Goal: Task Accomplishment & Management: Use online tool/utility

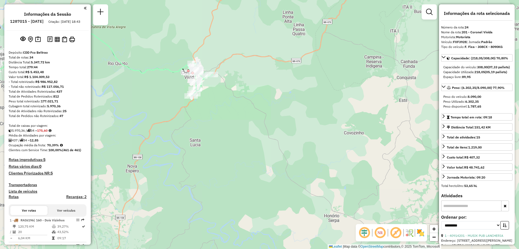
select select "**********"
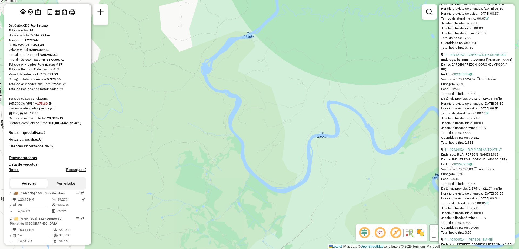
scroll to position [243, 0]
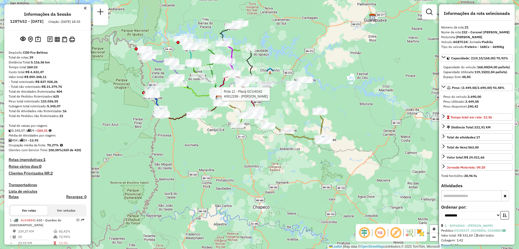
select select "**********"
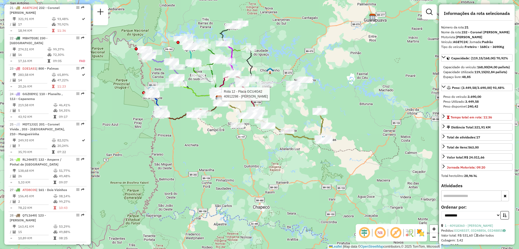
scroll to position [54, 0]
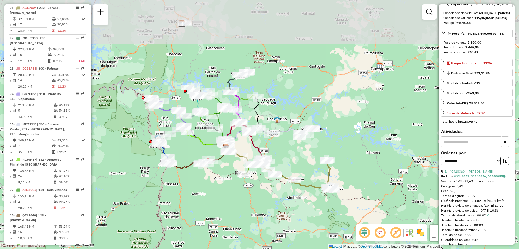
drag, startPoint x: 191, startPoint y: 142, endPoint x: 176, endPoint y: 135, distance: 16.7
click at [199, 186] on div "Janela de atendimento Grade de atendimento Capacidade Transportadoras Veículos …" at bounding box center [259, 124] width 519 height 249
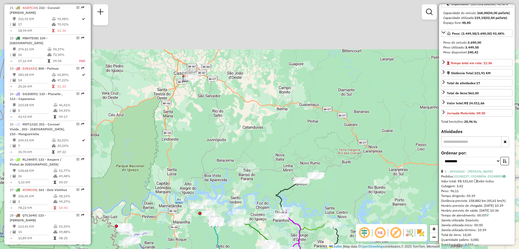
drag, startPoint x: 194, startPoint y: 86, endPoint x: 195, endPoint y: 144, distance: 58.7
click at [196, 145] on div "Janela de atendimento Grade de atendimento Capacidade Transportadoras Veículos …" at bounding box center [259, 124] width 519 height 249
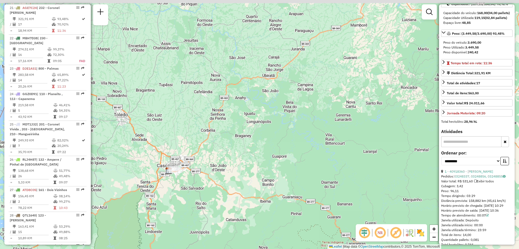
drag, startPoint x: 315, startPoint y: 94, endPoint x: 253, endPoint y: 128, distance: 70.9
click at [255, 128] on div "Janela de atendimento Grade de atendimento Capacidade Transportadoras Veículos …" at bounding box center [259, 124] width 519 height 249
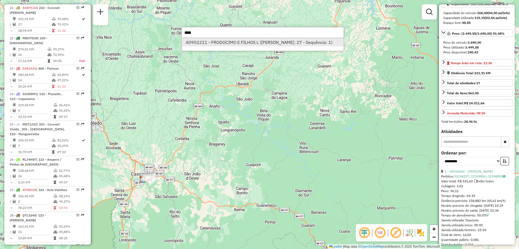
type input "****"
click at [230, 44] on li "40902211 - PRODOCIMO E FILHOS L (Rota: 27 - Sequência: 1)" at bounding box center [263, 42] width 162 height 8
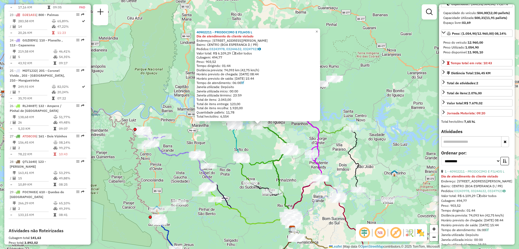
scroll to position [974, 0]
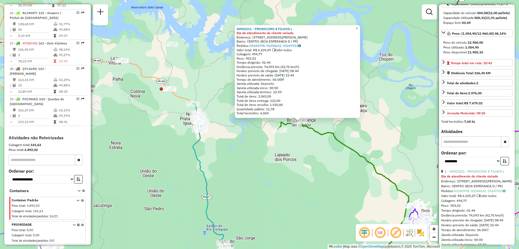
click at [308, 125] on icon at bounding box center [354, 197] width 109 height 153
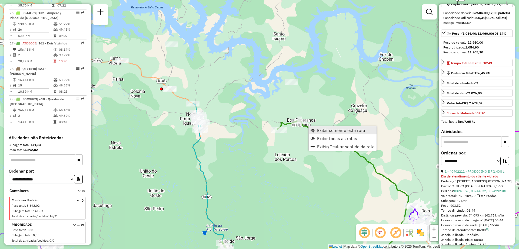
click at [323, 131] on span "Exibir somente esta rota" at bounding box center [341, 130] width 48 height 4
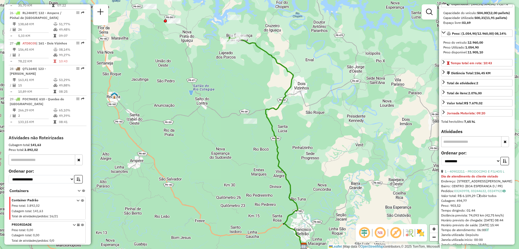
drag, startPoint x: 284, startPoint y: 94, endPoint x: 291, endPoint y: 113, distance: 20.2
click at [291, 113] on div "Janela de atendimento Grade de atendimento Capacidade Transportadoras Veículos …" at bounding box center [259, 124] width 519 height 249
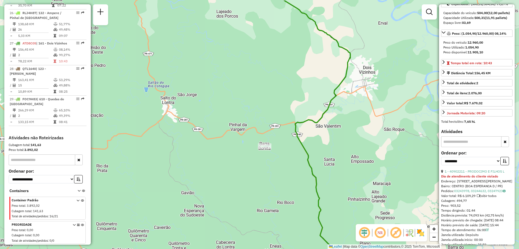
drag, startPoint x: 351, startPoint y: 98, endPoint x: 296, endPoint y: 130, distance: 62.8
click at [300, 126] on icon at bounding box center [318, 150] width 66 height 298
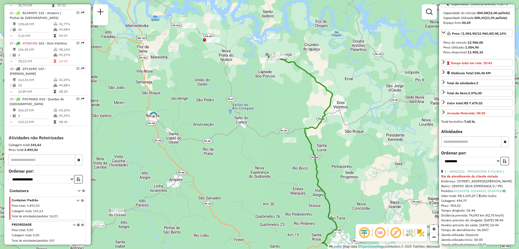
drag, startPoint x: 347, startPoint y: 93, endPoint x: 328, endPoint y: 131, distance: 42.2
click at [329, 131] on div "Janela de atendimento Grade de atendimento Capacidade Transportadoras Veículos …" at bounding box center [259, 124] width 519 height 249
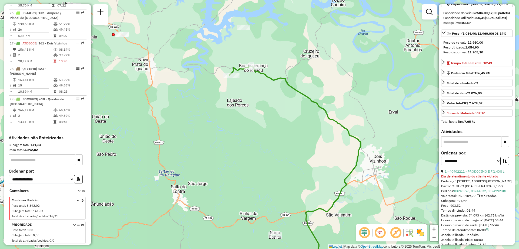
drag, startPoint x: 280, startPoint y: 68, endPoint x: 266, endPoint y: 69, distance: 13.6
click at [266, 69] on div "Janela de atendimento Grade de atendimento Capacidade Transportadoras Veículos …" at bounding box center [259, 124] width 519 height 249
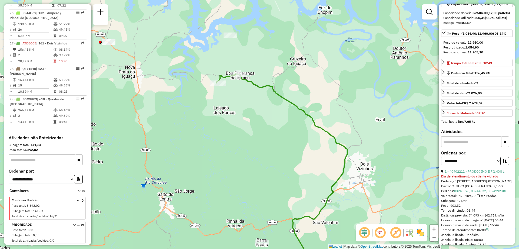
drag, startPoint x: 237, startPoint y: 109, endPoint x: 218, endPoint y: 118, distance: 20.7
click at [218, 118] on div "Janela de atendimento Grade de atendimento Capacidade Transportadoras Veículos …" at bounding box center [259, 124] width 519 height 249
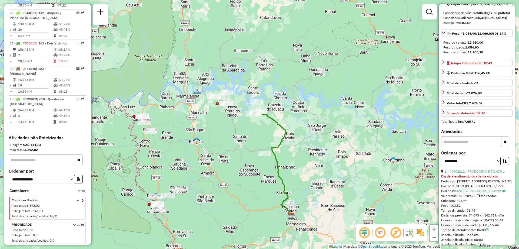
drag, startPoint x: 225, startPoint y: 136, endPoint x: 234, endPoint y: 111, distance: 26.9
click at [233, 113] on div "Janela de atendimento Grade de atendimento Capacidade Transportadoras Veículos …" at bounding box center [259, 124] width 519 height 249
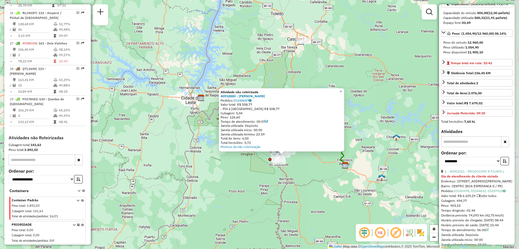
drag, startPoint x: 360, startPoint y: 170, endPoint x: 304, endPoint y: 168, distance: 56.3
click at [304, 168] on div "Atividade não roteirizada 40918880 - VAGNER PAVANELLO Pedidos: 03248687 Valor t…" at bounding box center [259, 124] width 519 height 249
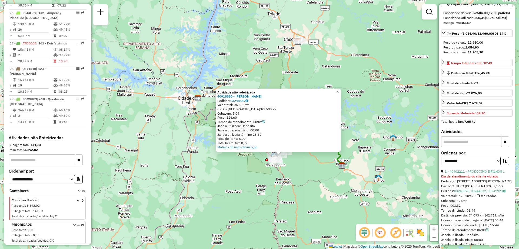
click at [340, 159] on icon at bounding box center [334, 139] width 16 height 52
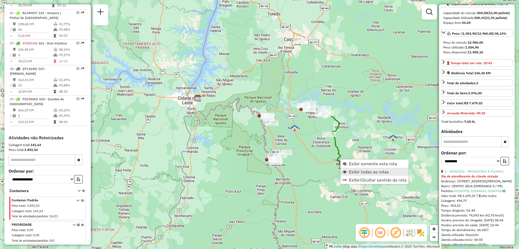
click at [355, 173] on span "Exibir todas as rotas" at bounding box center [369, 171] width 40 height 4
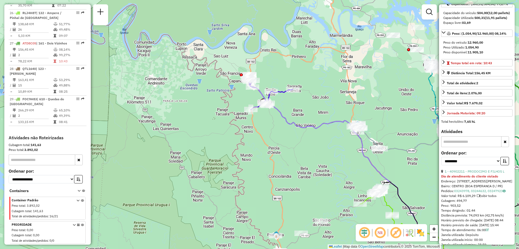
click at [279, 112] on icon at bounding box center [398, 177] width 296 height 192
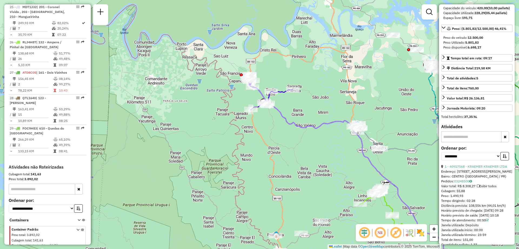
scroll to position [909, 0]
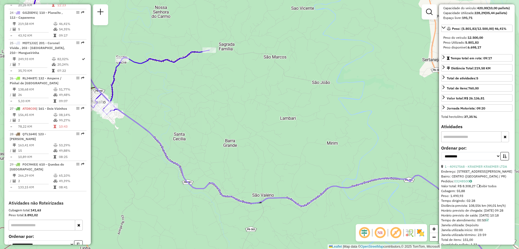
click at [180, 61] on icon at bounding box center [118, 62] width 184 height 139
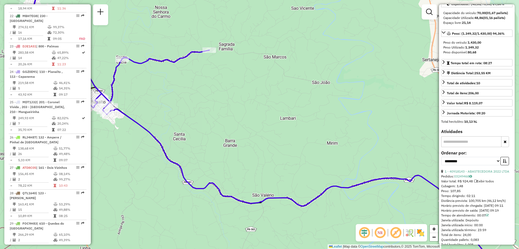
scroll to position [802, 0]
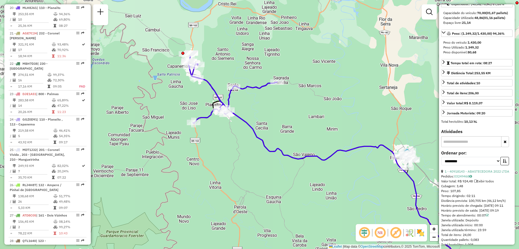
drag, startPoint x: 205, startPoint y: 180, endPoint x: 158, endPoint y: 26, distance: 161.4
click at [158, 26] on div "Janela de atendimento Grade de atendimento Capacidade Transportadoras Veículos …" at bounding box center [259, 124] width 519 height 249
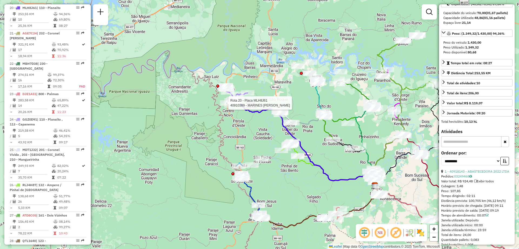
click at [250, 190] on icon at bounding box center [249, 190] width 18 height 30
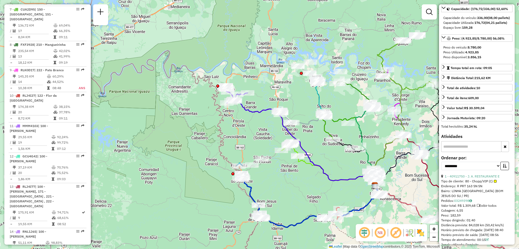
scroll to position [343, 0]
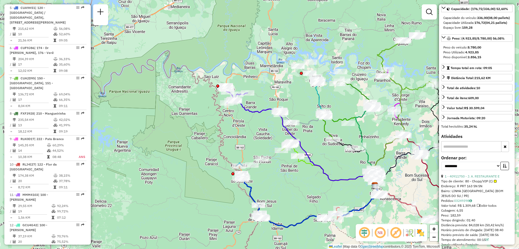
click at [317, 89] on icon at bounding box center [320, 95] width 8 height 37
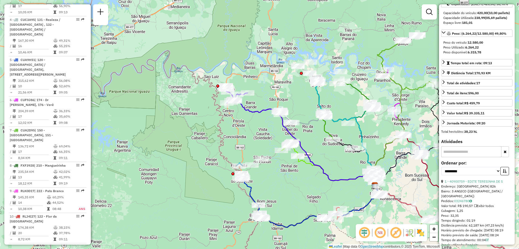
scroll to position [277, 0]
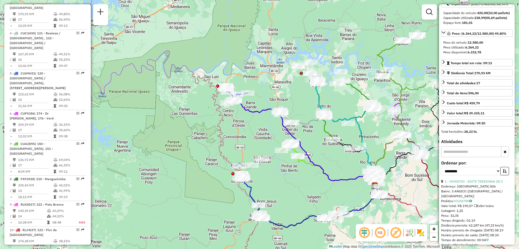
click at [354, 85] on icon at bounding box center [358, 133] width 33 height 104
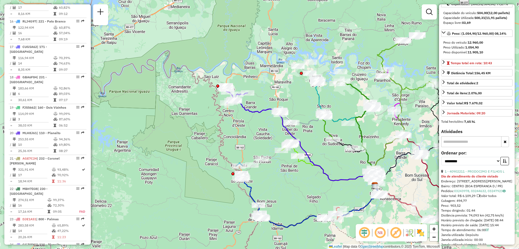
scroll to position [974, 0]
